Goal: Transaction & Acquisition: Purchase product/service

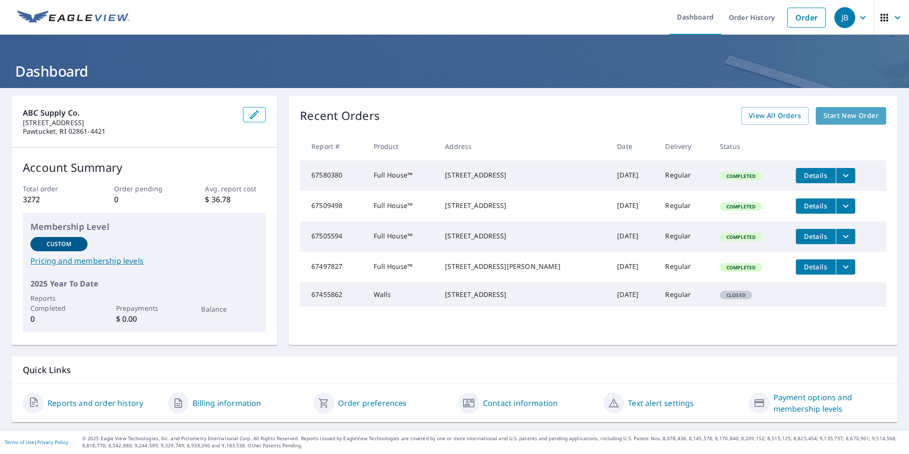
click at [835, 118] on span "Start New Order" at bounding box center [851, 116] width 55 height 12
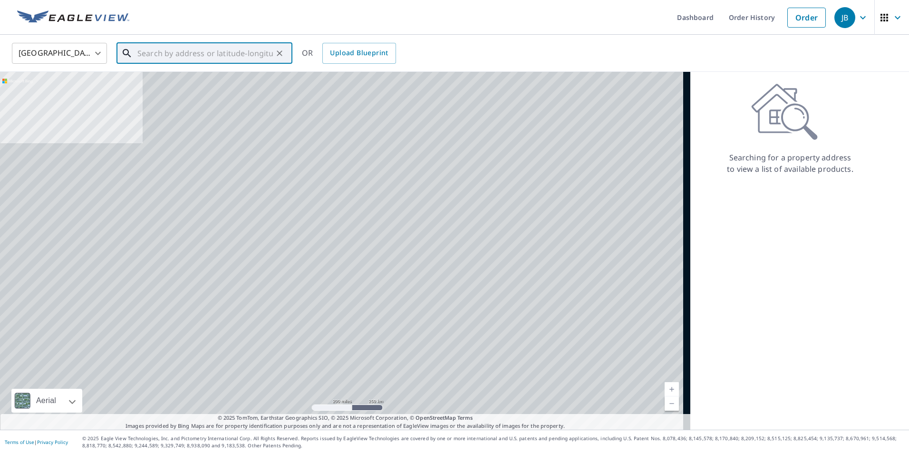
click at [147, 52] on input "text" at bounding box center [205, 53] width 136 height 27
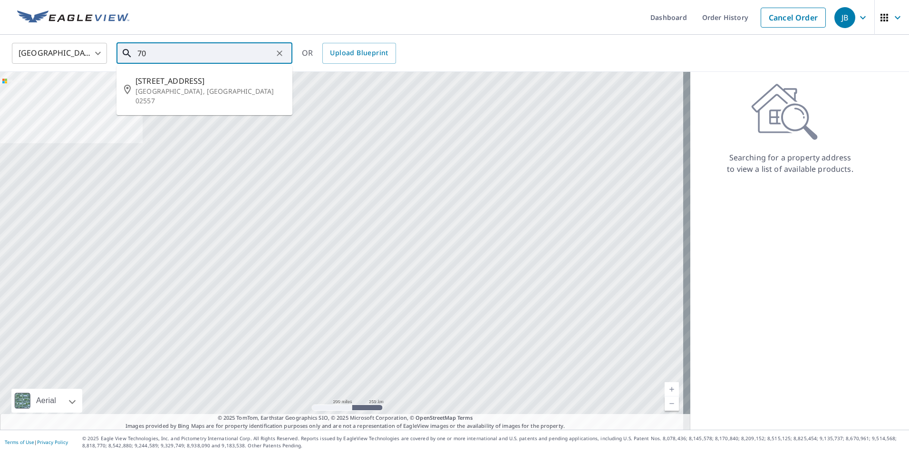
type input "7"
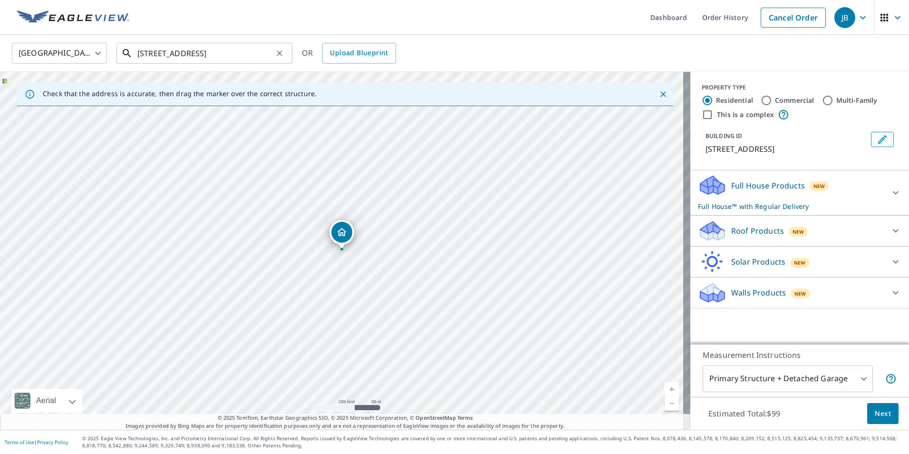
click at [240, 63] on div "[STREET_ADDRESS] ​" at bounding box center [205, 53] width 176 height 21
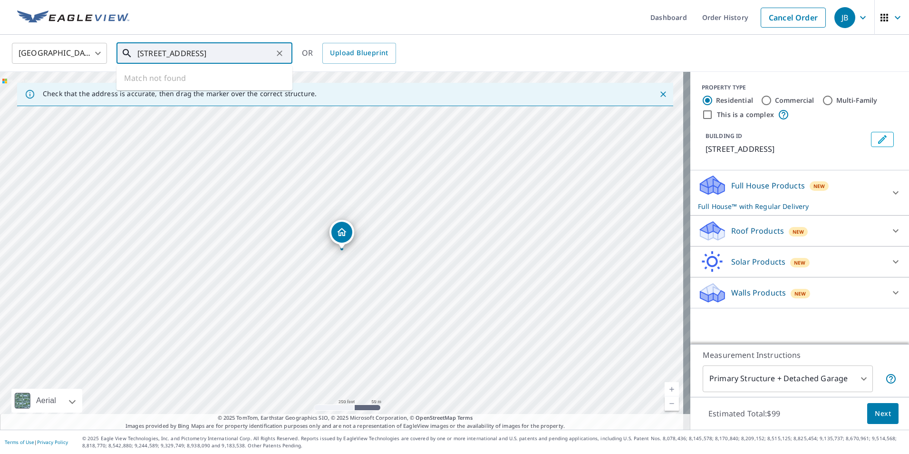
type input "[STREET_ADDRESS]"
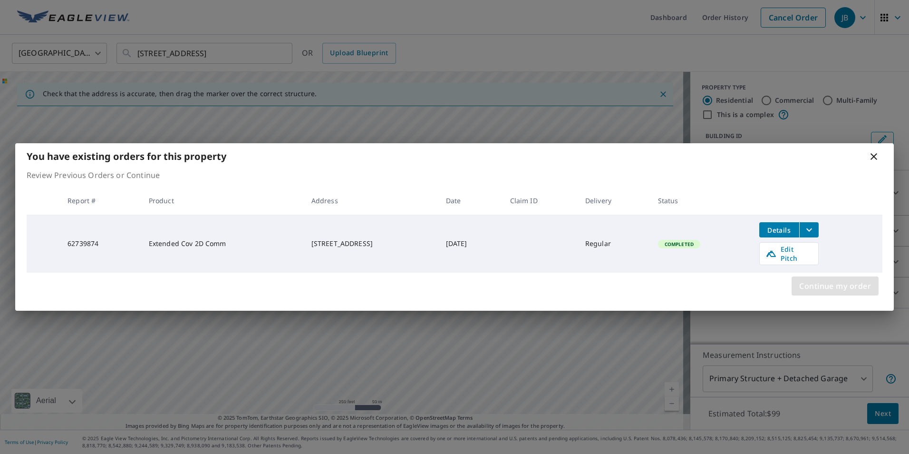
click at [861, 288] on span "Continue my order" at bounding box center [835, 285] width 72 height 13
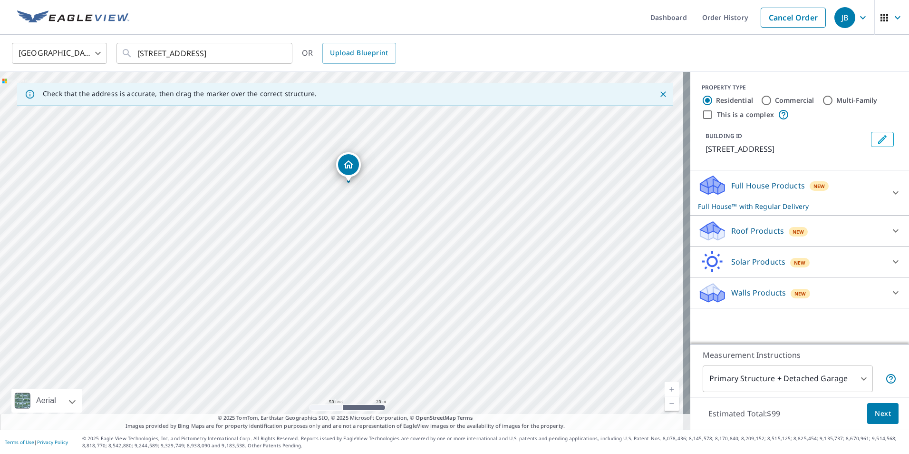
drag, startPoint x: 301, startPoint y: 193, endPoint x: 286, endPoint y: 254, distance: 62.7
click at [286, 254] on div "[STREET_ADDRESS]" at bounding box center [345, 251] width 690 height 358
drag, startPoint x: 347, startPoint y: 172, endPoint x: 316, endPoint y: 183, distance: 33.1
drag, startPoint x: 341, startPoint y: 234, endPoint x: 320, endPoint y: 231, distance: 21.2
click at [702, 116] on input "This is a complex" at bounding box center [707, 114] width 11 height 11
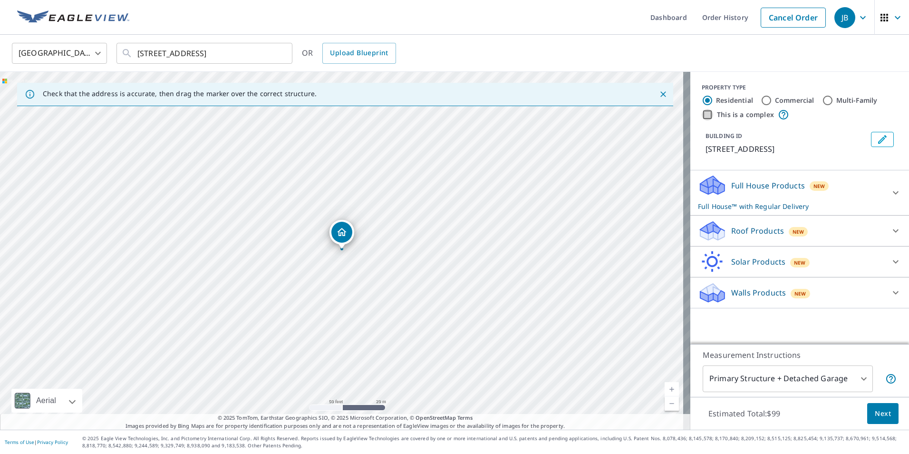
checkbox input "true"
radio input "false"
radio input "true"
type input "4"
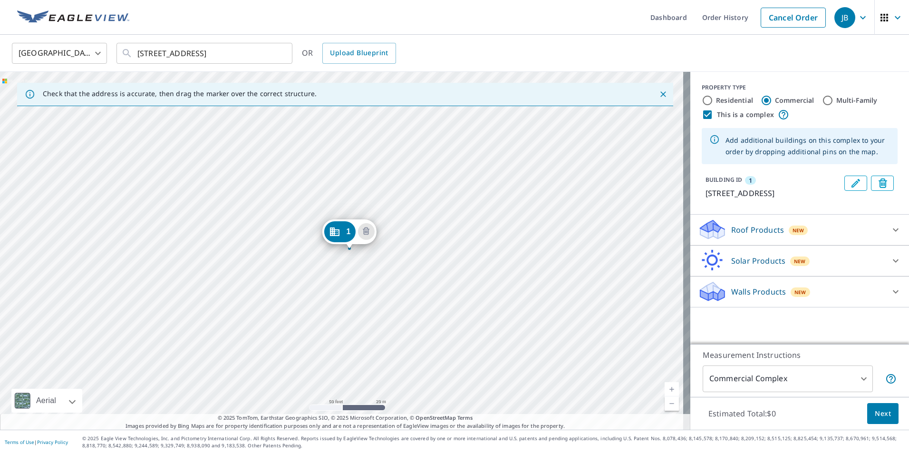
drag, startPoint x: 399, startPoint y: 257, endPoint x: 407, endPoint y: 257, distance: 7.6
click at [407, 257] on div "[STREET_ADDRESS]" at bounding box center [345, 251] width 690 height 358
click at [272, 243] on div "[STREET_ADDRESS]" at bounding box center [345, 251] width 690 height 358
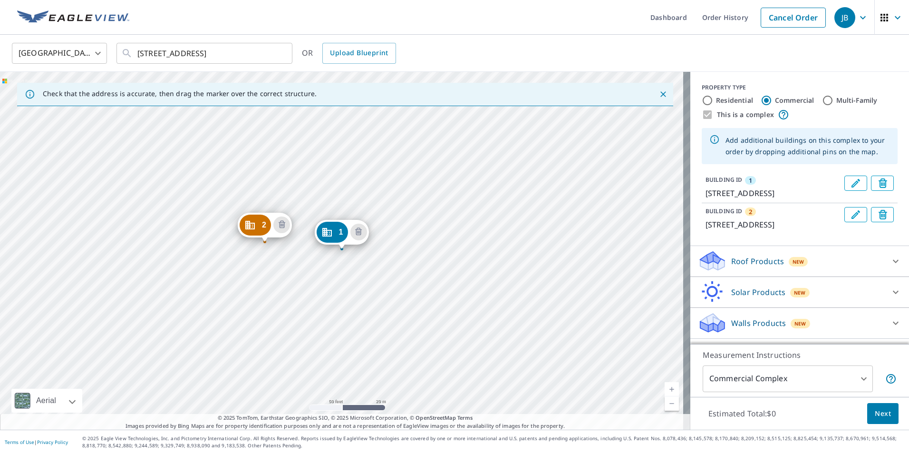
click at [407, 262] on div "2 [STREET_ADDRESS] 1 [STREET_ADDRESS]" at bounding box center [345, 251] width 690 height 358
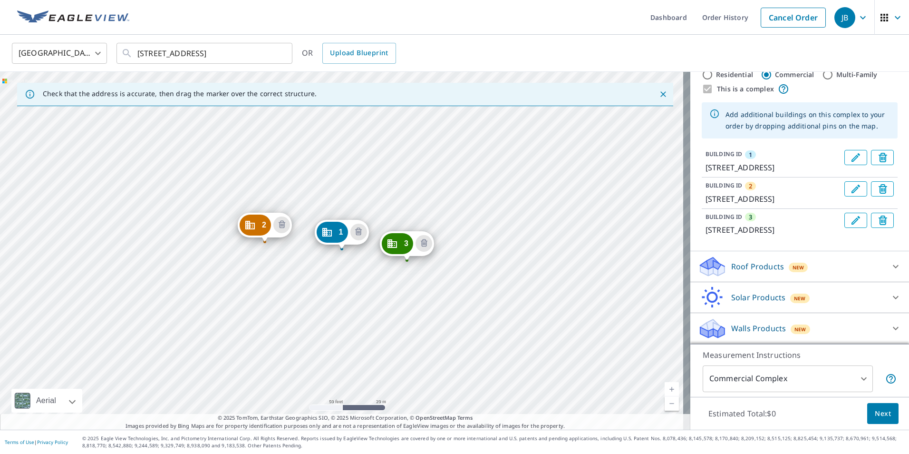
scroll to position [49, 0]
drag, startPoint x: 871, startPoint y: 263, endPoint x: 846, endPoint y: 287, distance: 34.0
click at [884, 263] on div at bounding box center [895, 266] width 23 height 23
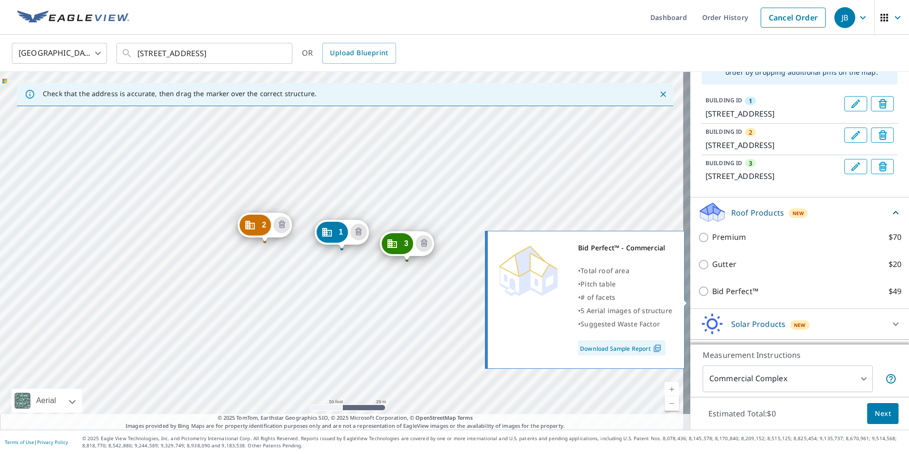
scroll to position [129, 0]
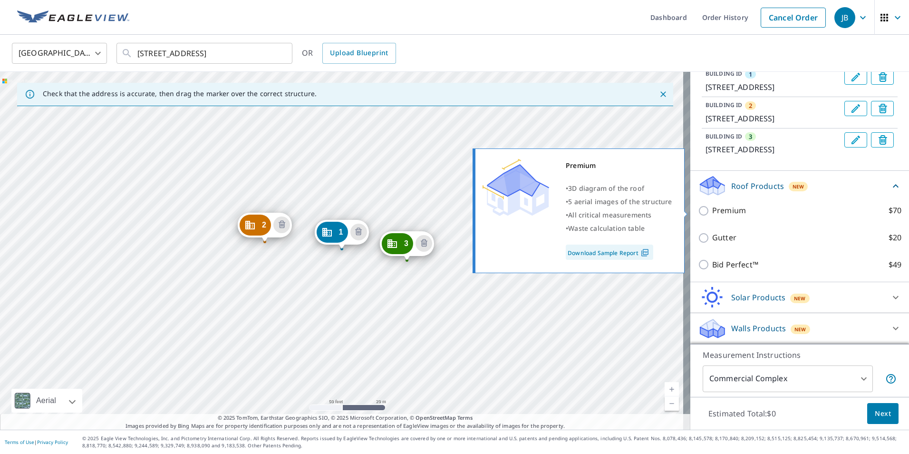
click at [698, 209] on input "Premium $70" at bounding box center [705, 210] width 14 height 11
checkbox input "true"
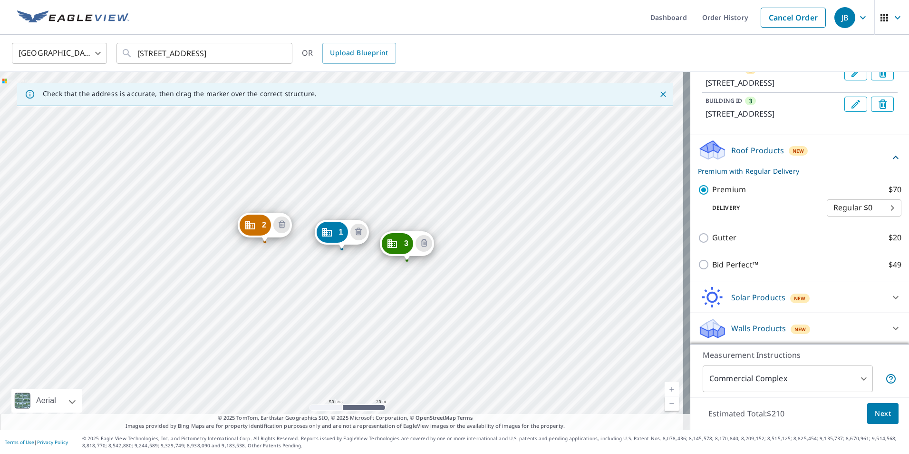
scroll to position [165, 0]
click at [875, 411] on span "Next" at bounding box center [883, 414] width 16 height 12
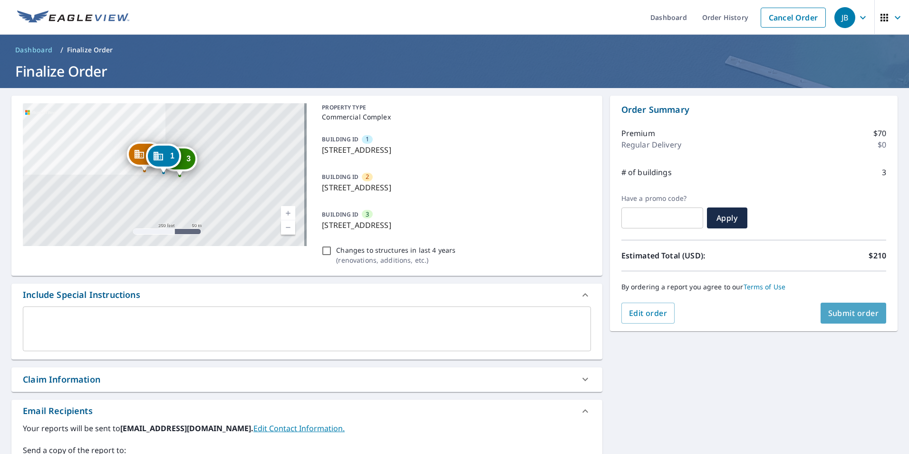
click at [864, 317] on span "Submit order" at bounding box center [853, 313] width 51 height 10
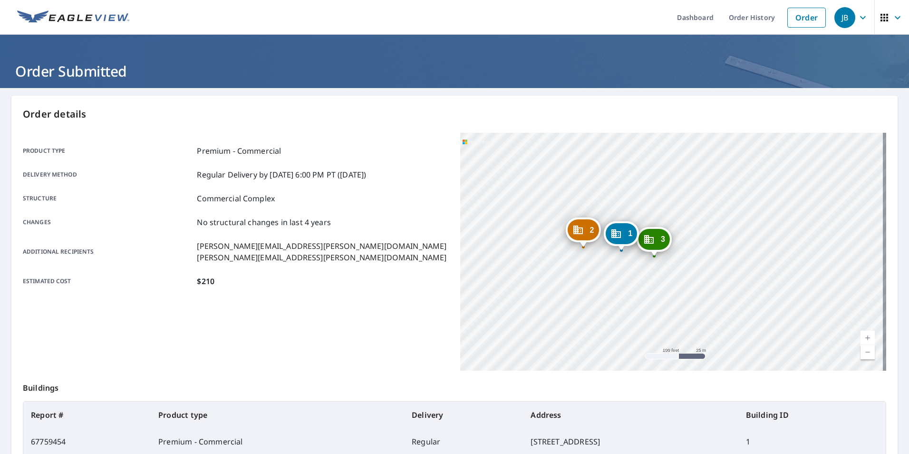
drag, startPoint x: 739, startPoint y: 291, endPoint x: 594, endPoint y: 284, distance: 145.2
click at [639, 297] on div "2 [STREET_ADDRESS] [GEOGRAPHIC_DATA][STREET_ADDRESS] 1 [STREET_ADDRESS]" at bounding box center [673, 252] width 426 height 238
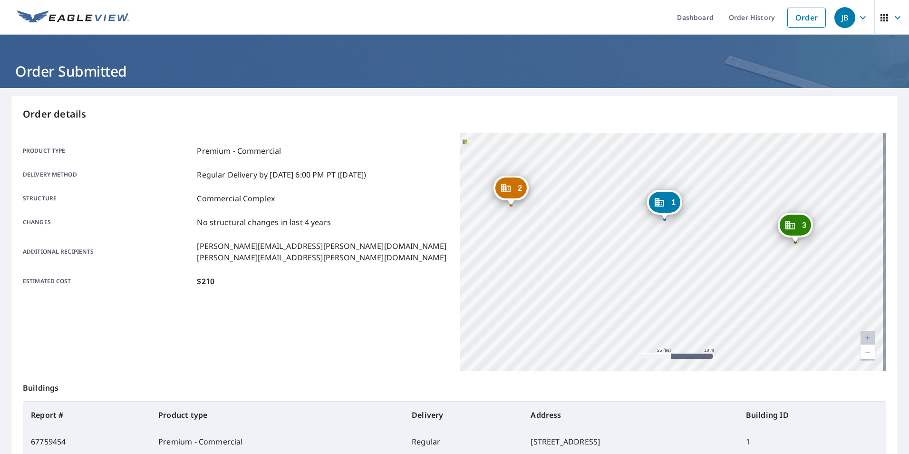
drag, startPoint x: 731, startPoint y: 290, endPoint x: 637, endPoint y: 334, distance: 103.8
click at [637, 334] on div "2 [STREET_ADDRESS] [GEOGRAPHIC_DATA][STREET_ADDRESS] 1 [STREET_ADDRESS]" at bounding box center [673, 252] width 426 height 238
